Goal: Information Seeking & Learning: Understand process/instructions

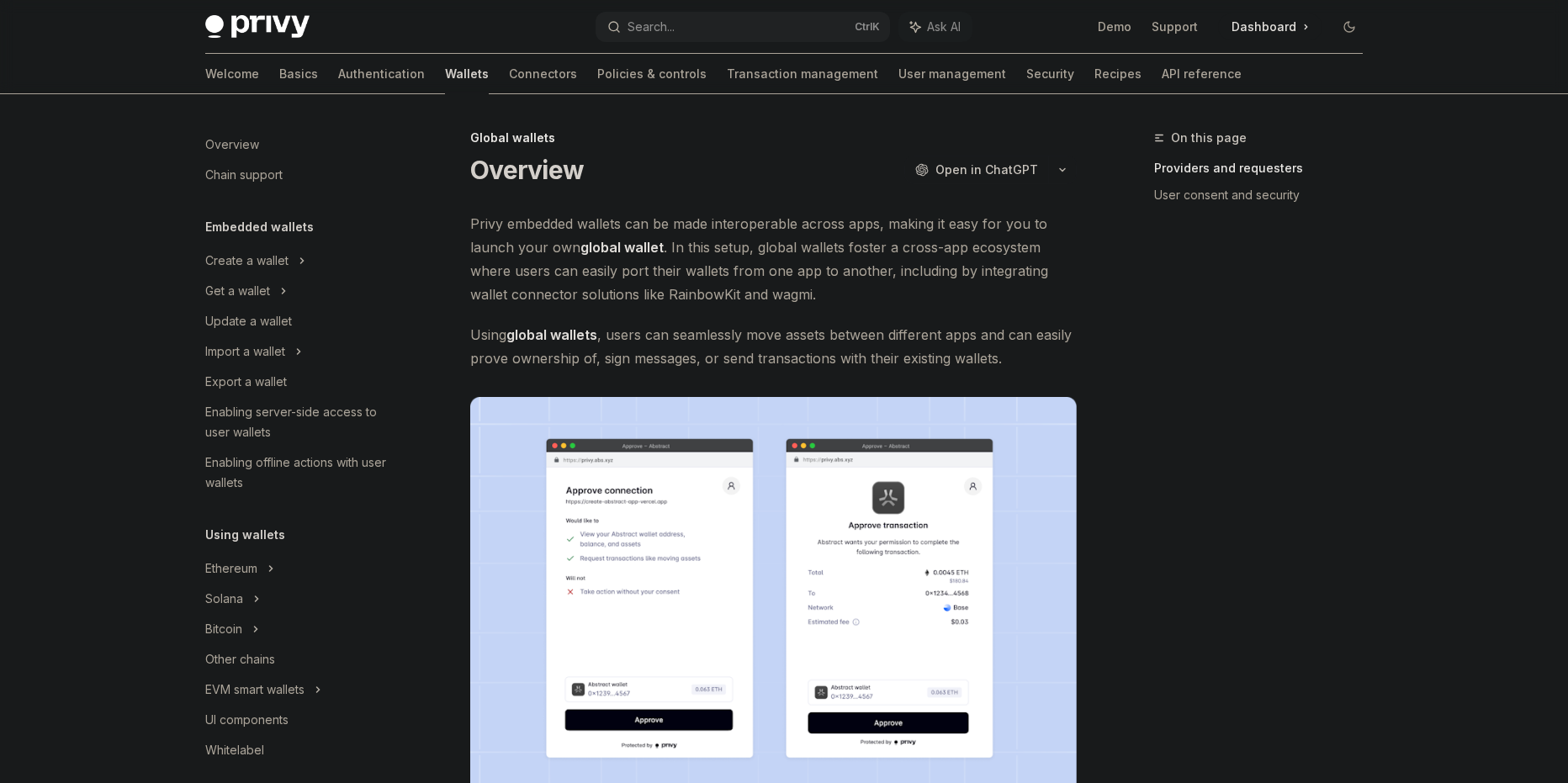
scroll to position [672, 0]
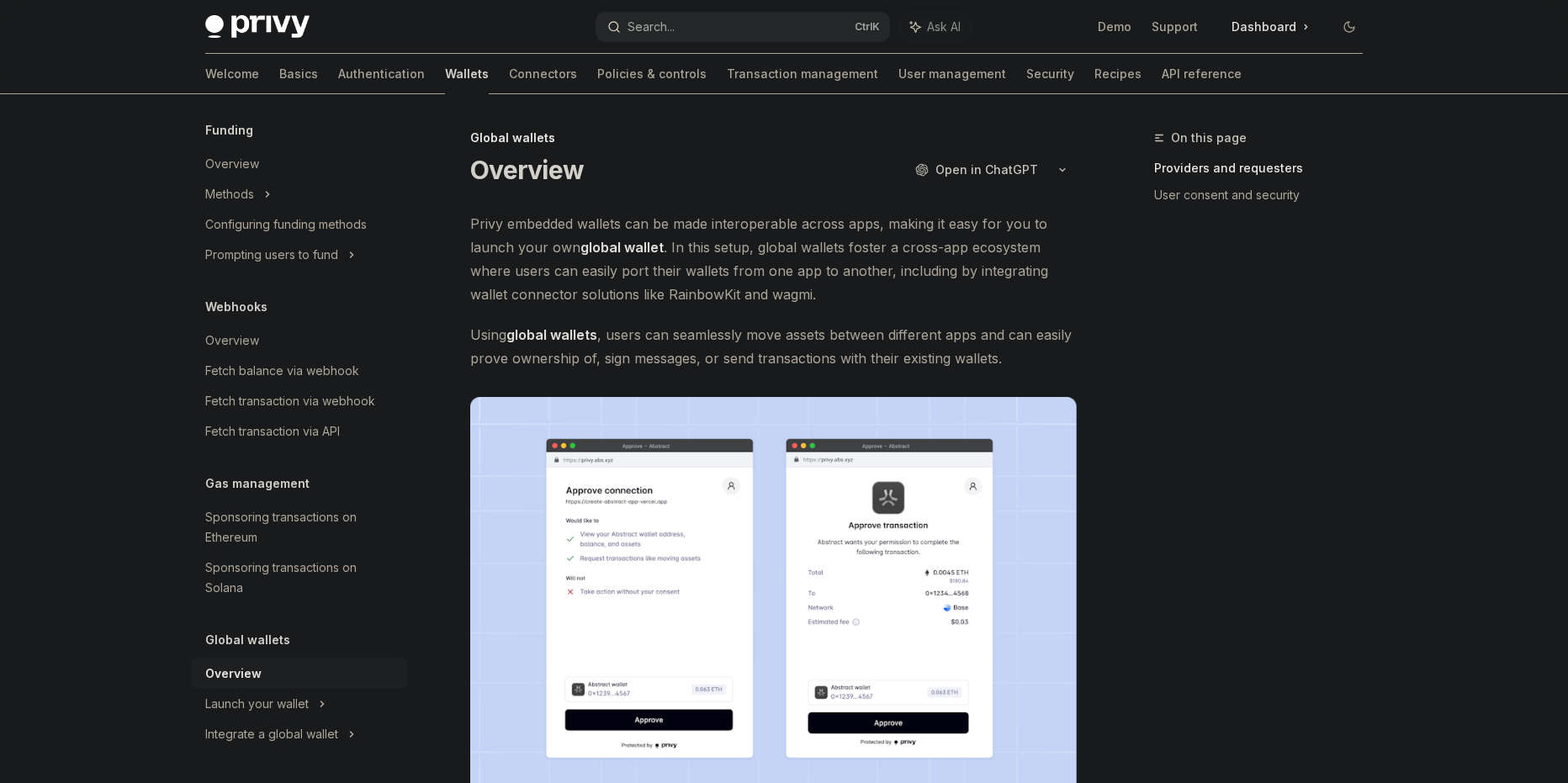
click at [678, 20] on button "Search... Ctrl K" at bounding box center [743, 27] width 294 height 30
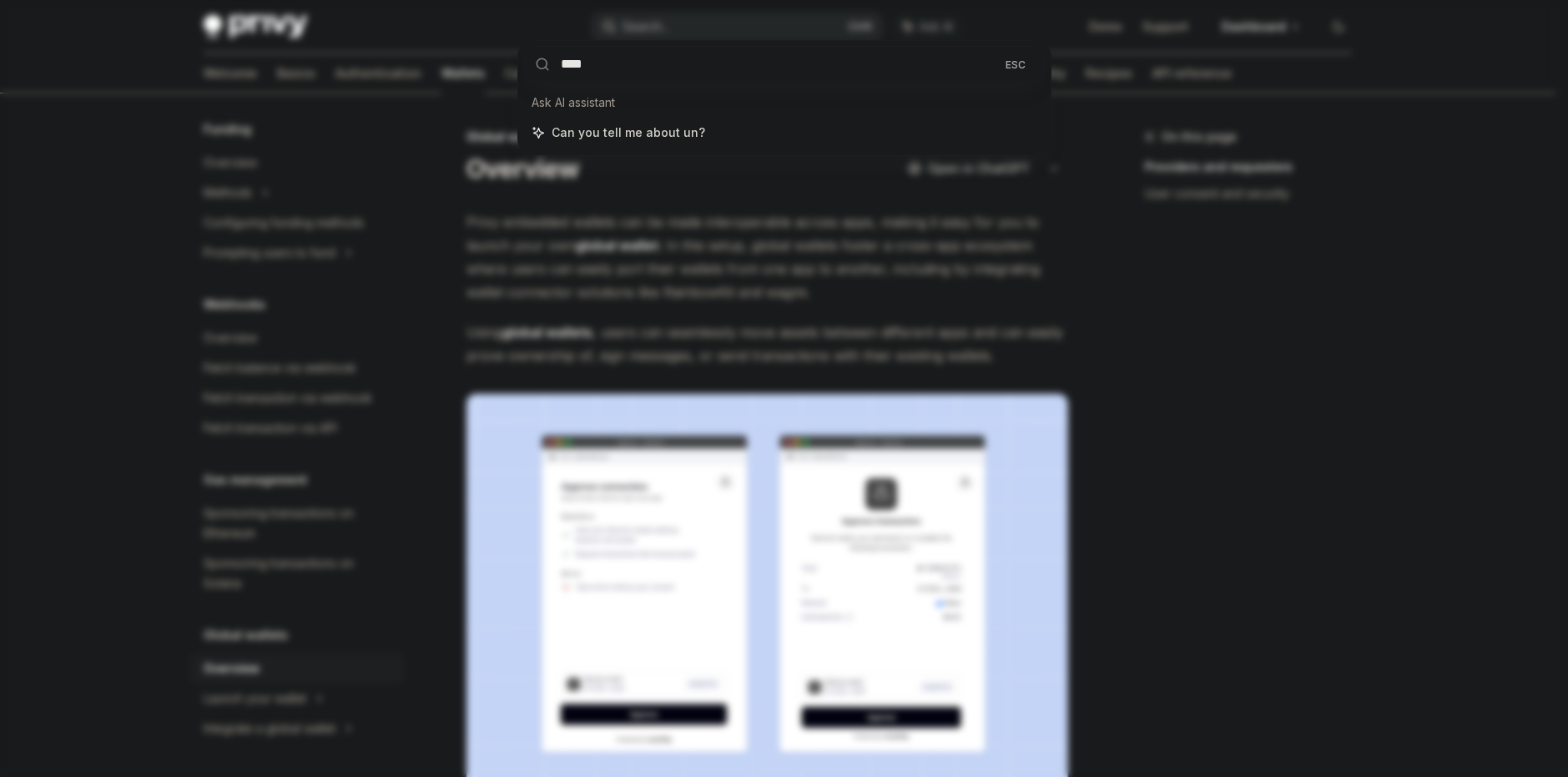
type input "*****"
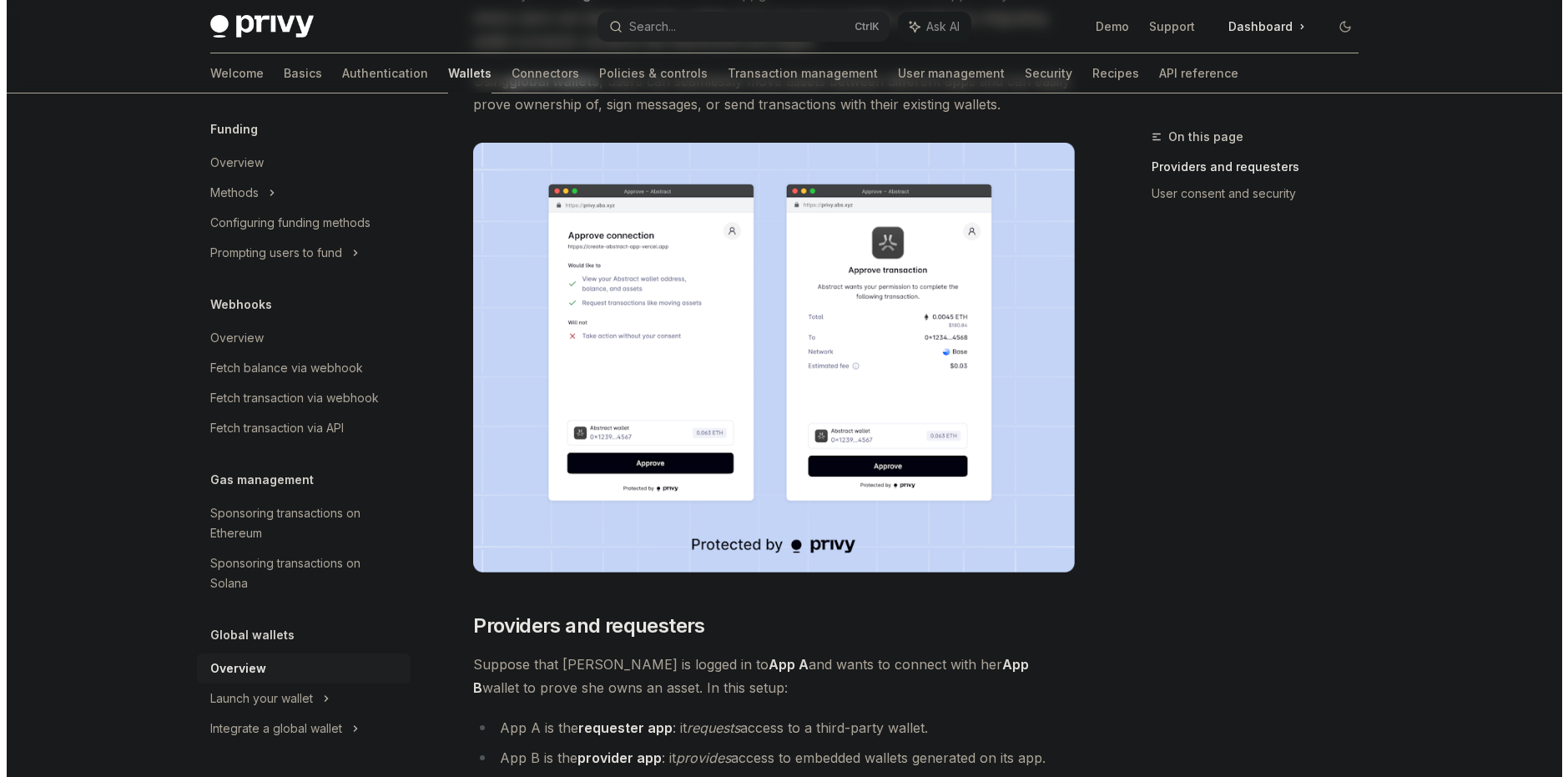
scroll to position [0, 0]
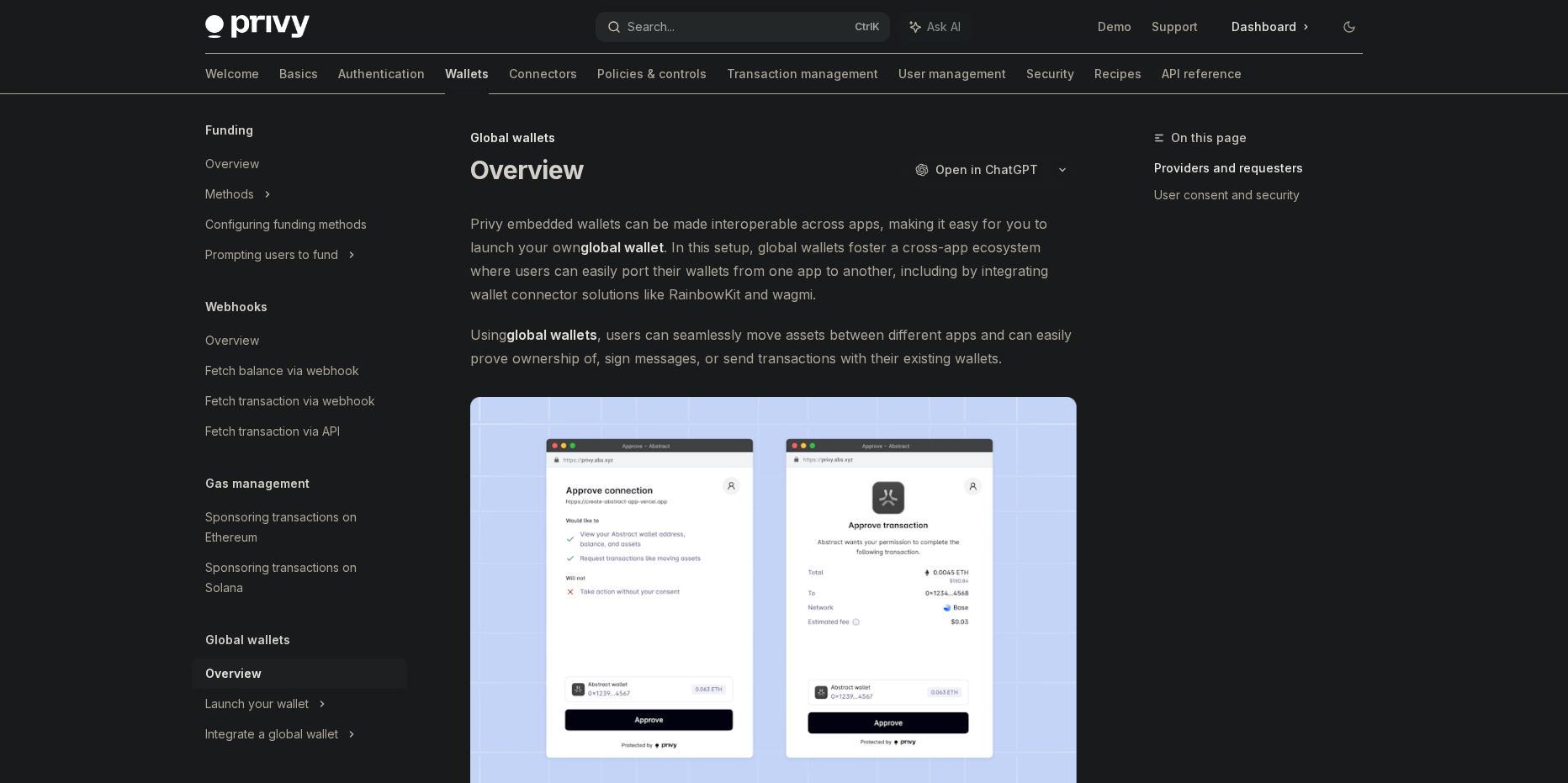
click at [675, 20] on div "Search..." at bounding box center [651, 27] width 47 height 20
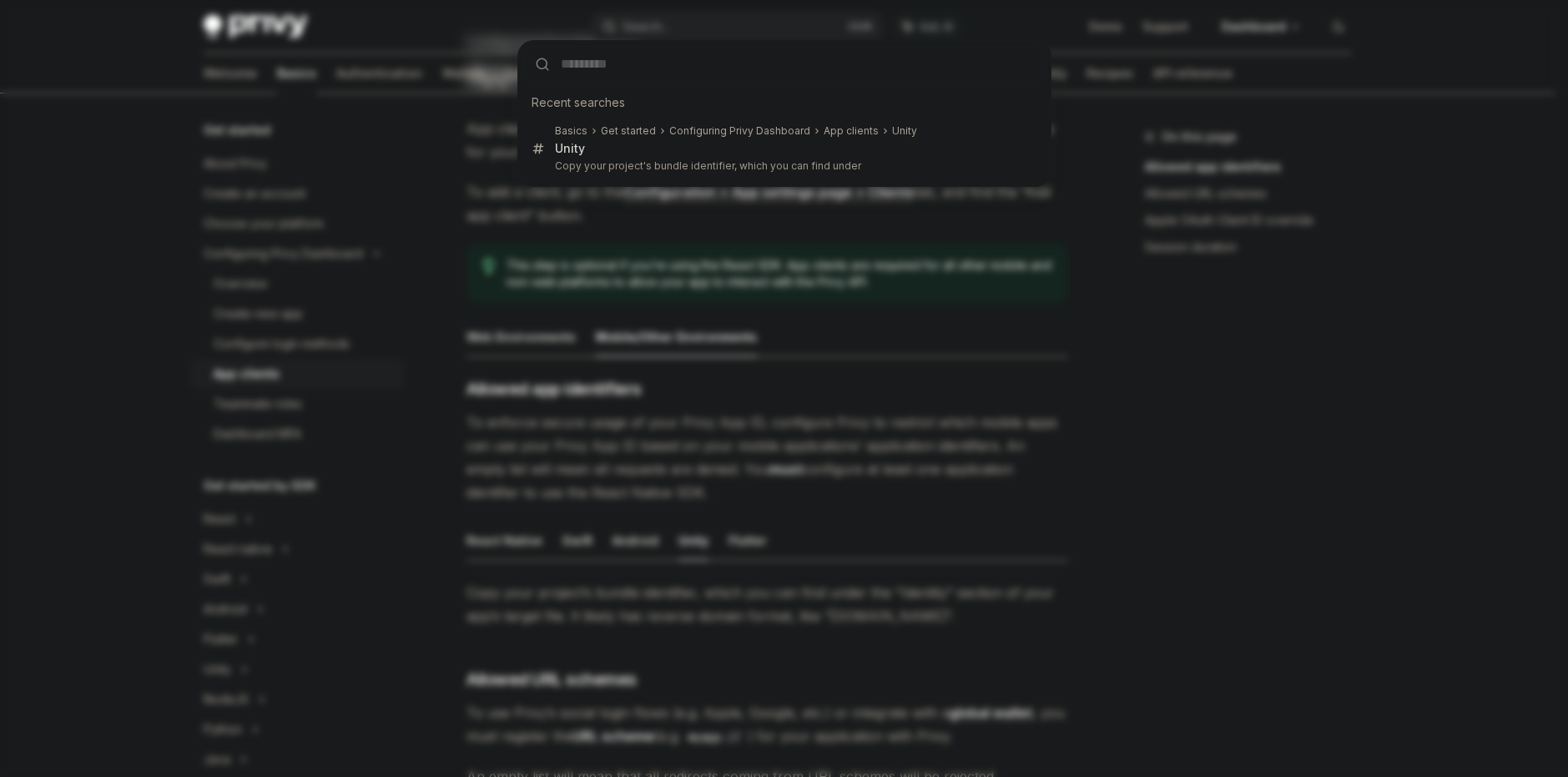
drag, startPoint x: 1073, startPoint y: 476, endPoint x: 1065, endPoint y: 477, distance: 8.1
click at [1073, 475] on div "Recent searches Basics Get started Configuring Privy Dashboard App clients Unit…" at bounding box center [784, 388] width 1568 height 777
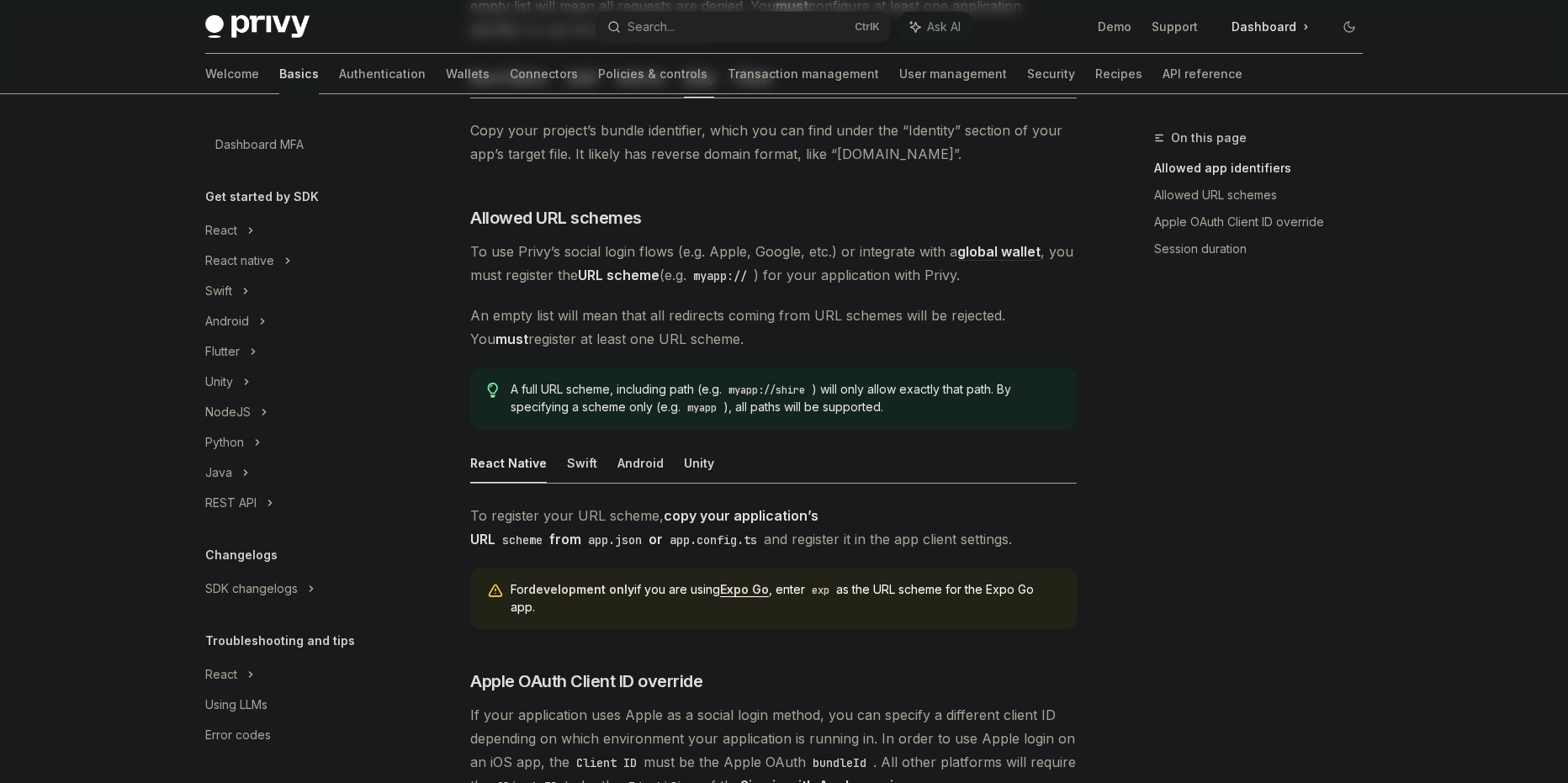
scroll to position [294, 0]
click at [253, 386] on div "Unity" at bounding box center [299, 381] width 216 height 30
click at [237, 435] on div "Setup" at bounding box center [231, 442] width 33 height 20
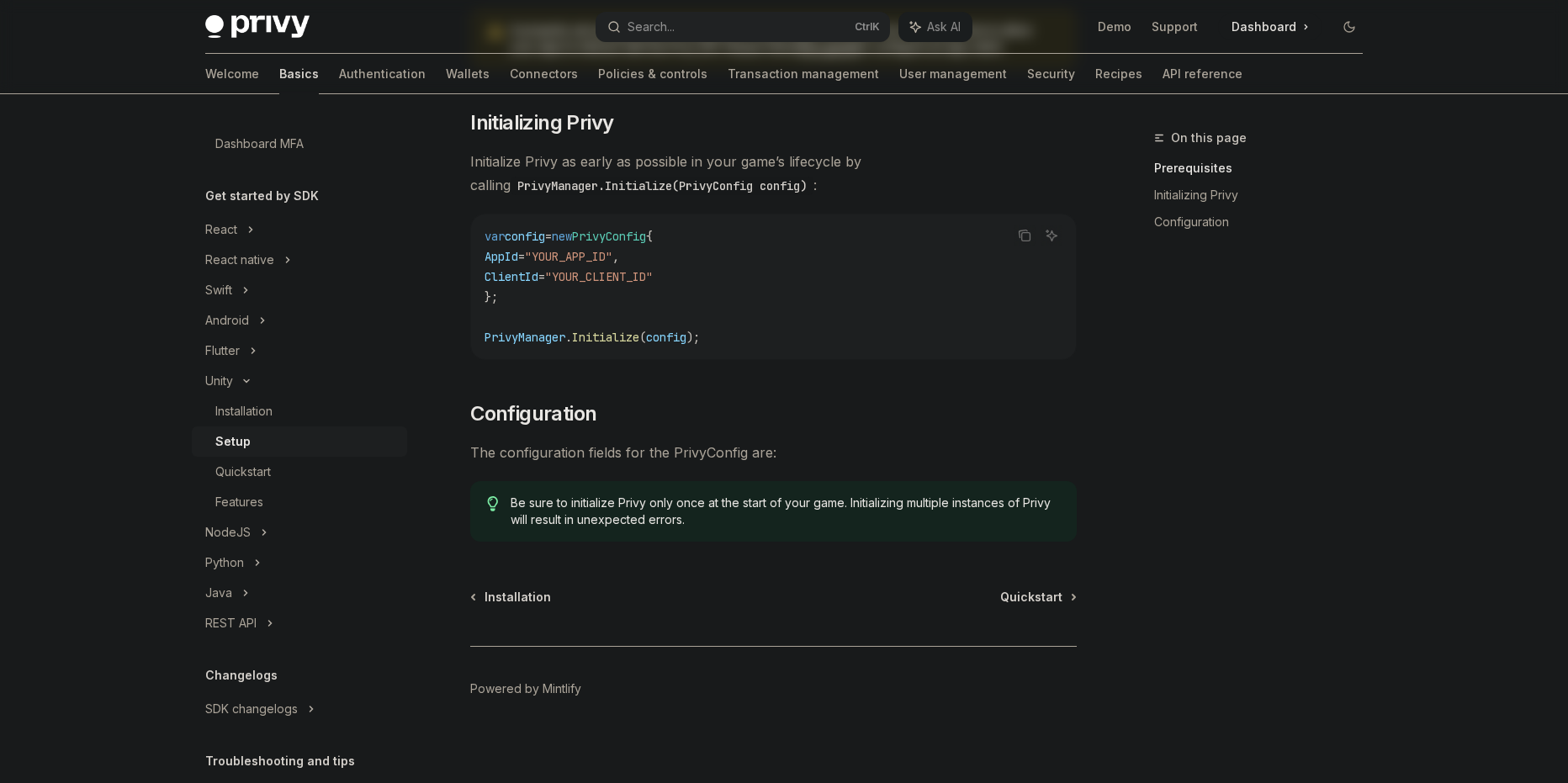
scroll to position [317, 0]
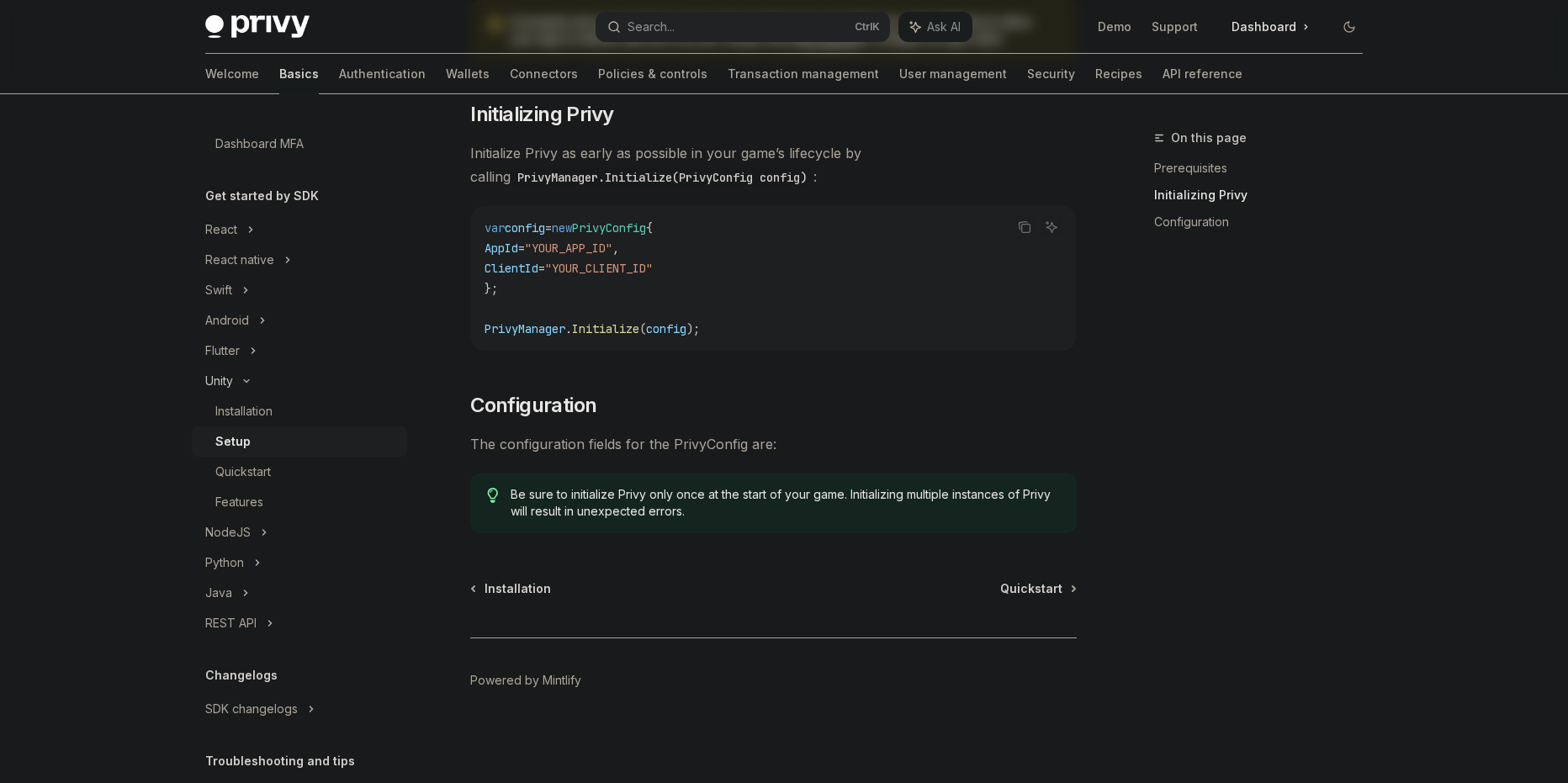
click at [231, 384] on div "Unity" at bounding box center [218, 380] width 27 height 20
click at [231, 385] on div "Unity" at bounding box center [218, 380] width 27 height 20
click at [254, 478] on div "Quickstart" at bounding box center [243, 472] width 56 height 20
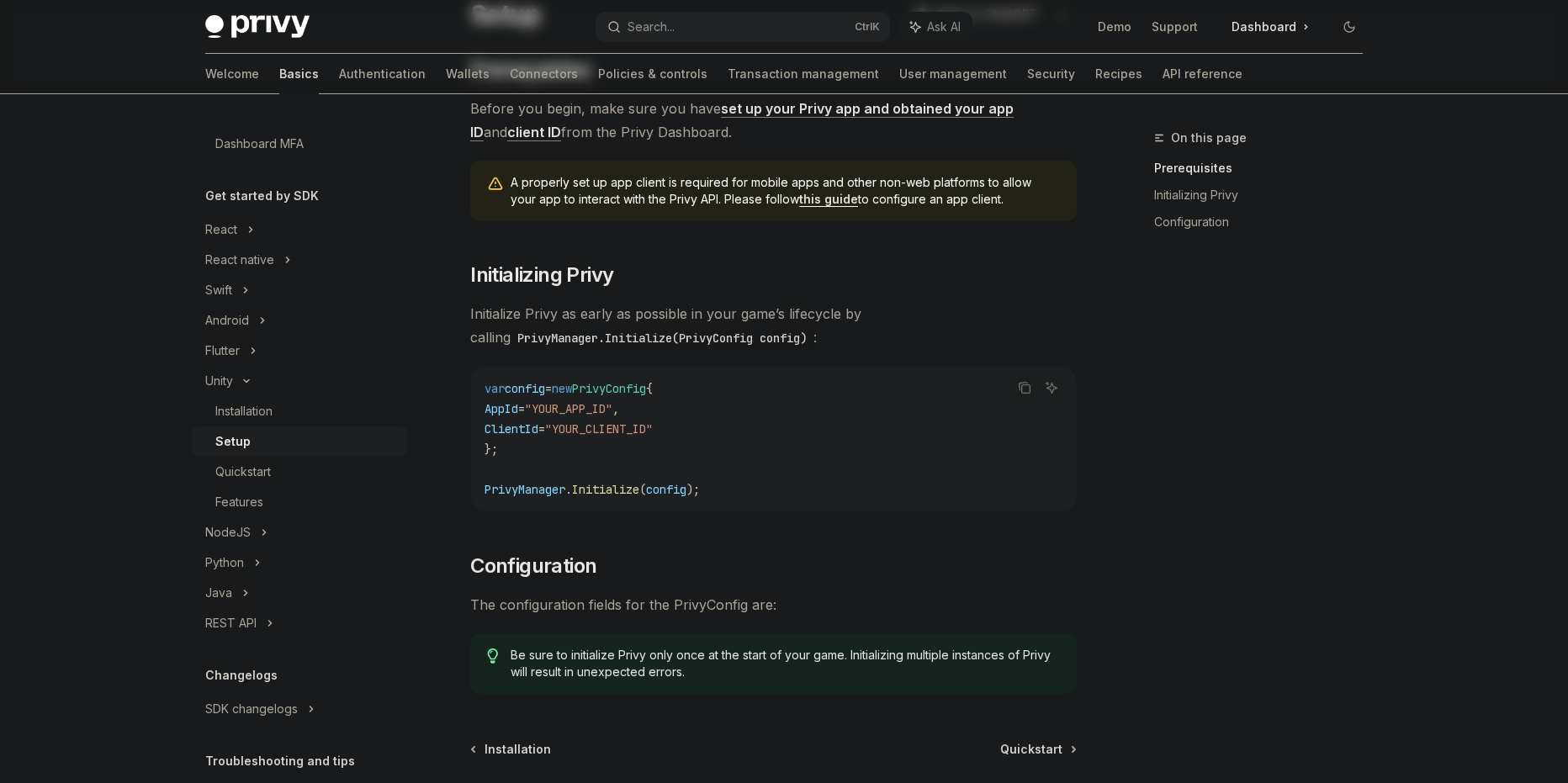
scroll to position [0, 0]
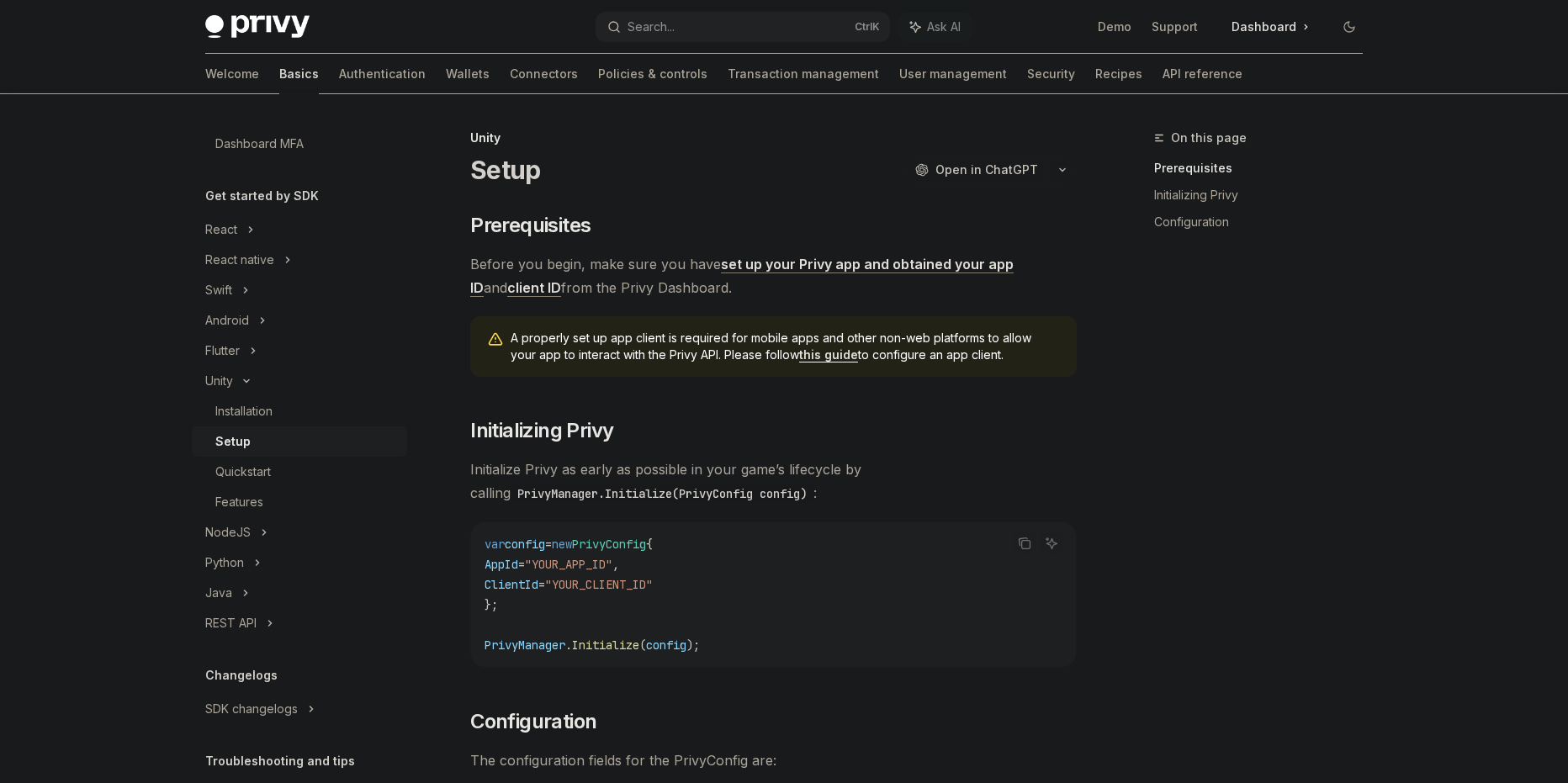
type textarea "*"
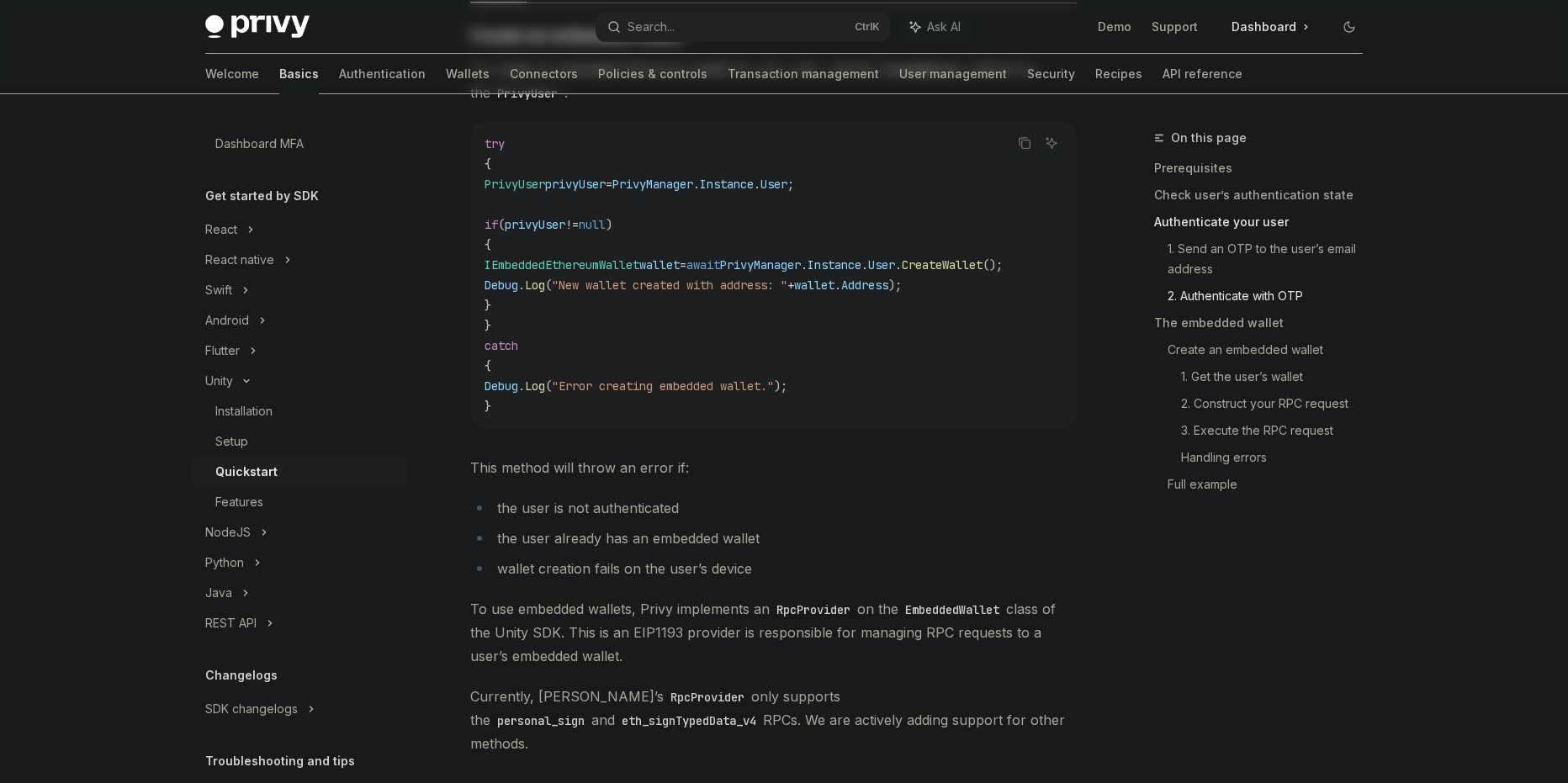
scroll to position [1962, 0]
